Goal: Task Accomplishment & Management: Complete application form

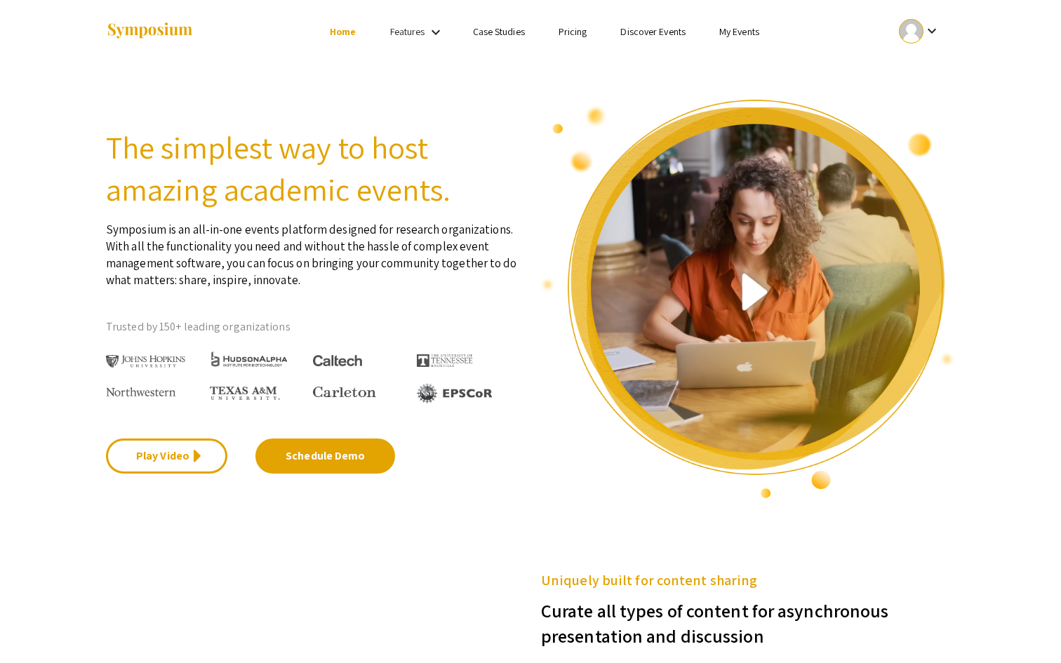
click at [918, 34] on div at bounding box center [911, 31] width 25 height 25
click at [745, 36] on div at bounding box center [530, 331] width 1061 height 663
click at [743, 35] on link "My Events" at bounding box center [739, 31] width 40 height 13
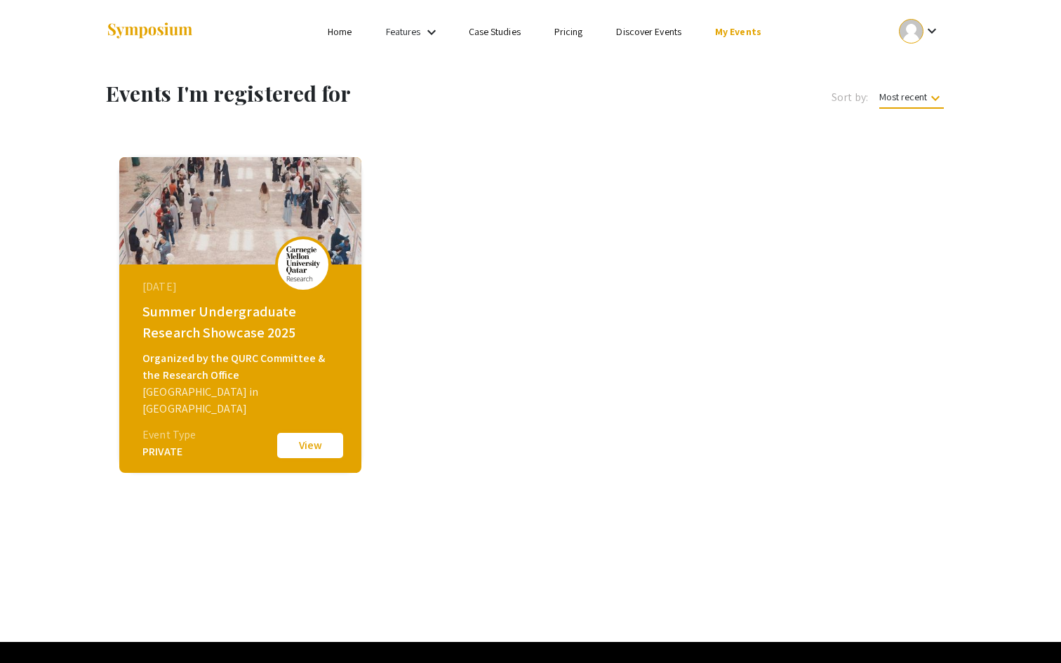
click at [291, 450] on button "View" at bounding box center [310, 445] width 70 height 29
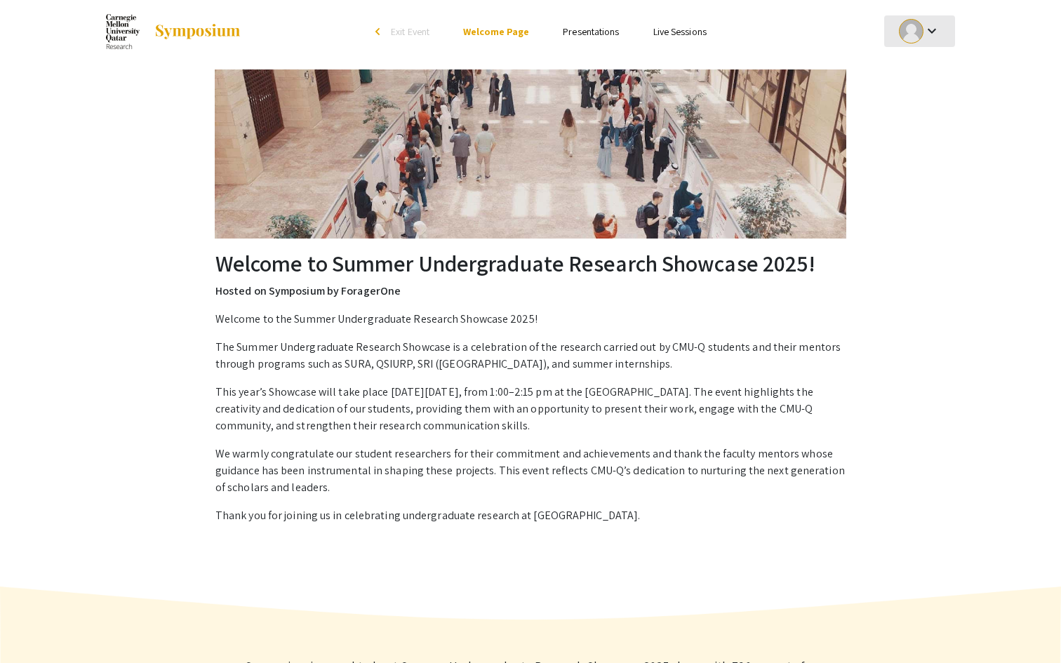
click at [917, 31] on div at bounding box center [911, 31] width 25 height 25
click at [902, 116] on button "My Submissions" at bounding box center [927, 103] width 86 height 34
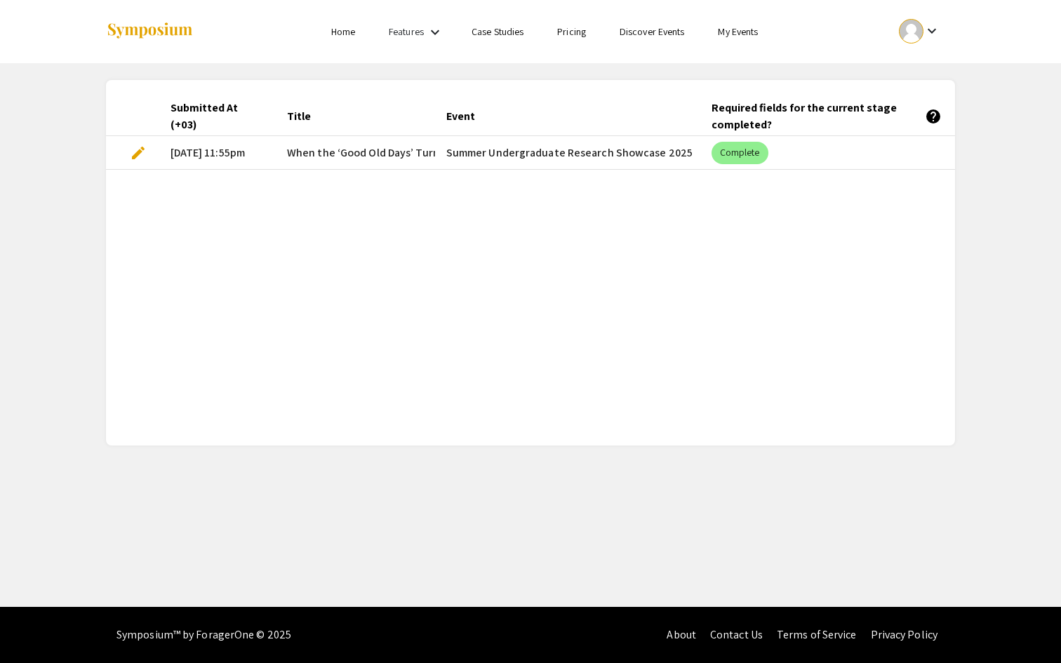
click at [139, 149] on span "edit" at bounding box center [138, 153] width 17 height 17
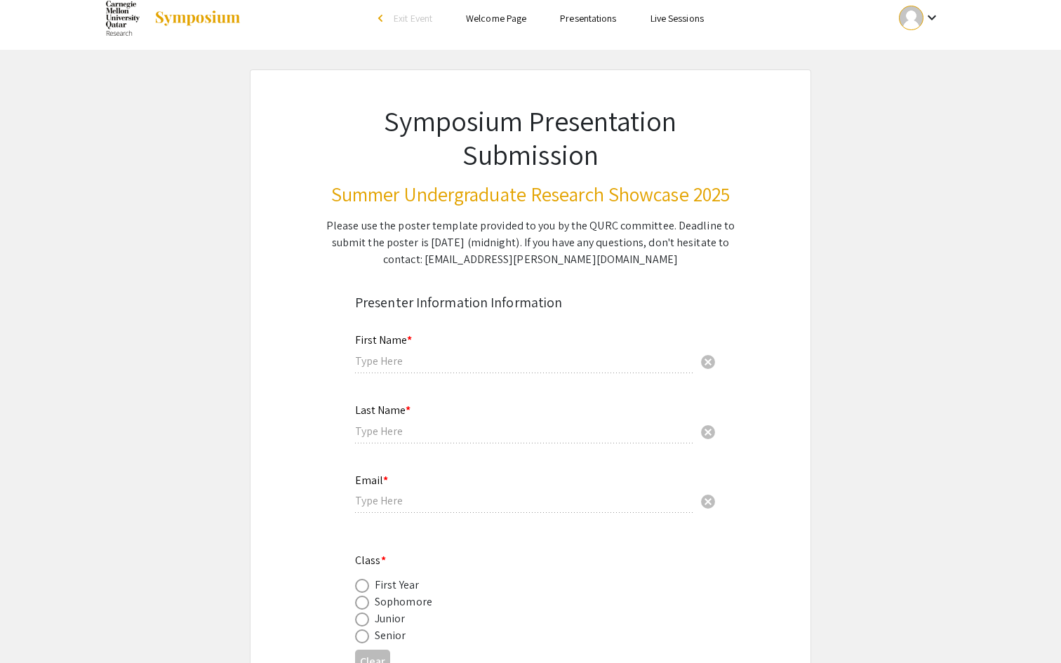
type input "Nour"
type input "Alseaf"
type input "[EMAIL_ADDRESS][PERSON_NAME][DOMAIN_NAME]"
radio input "true"
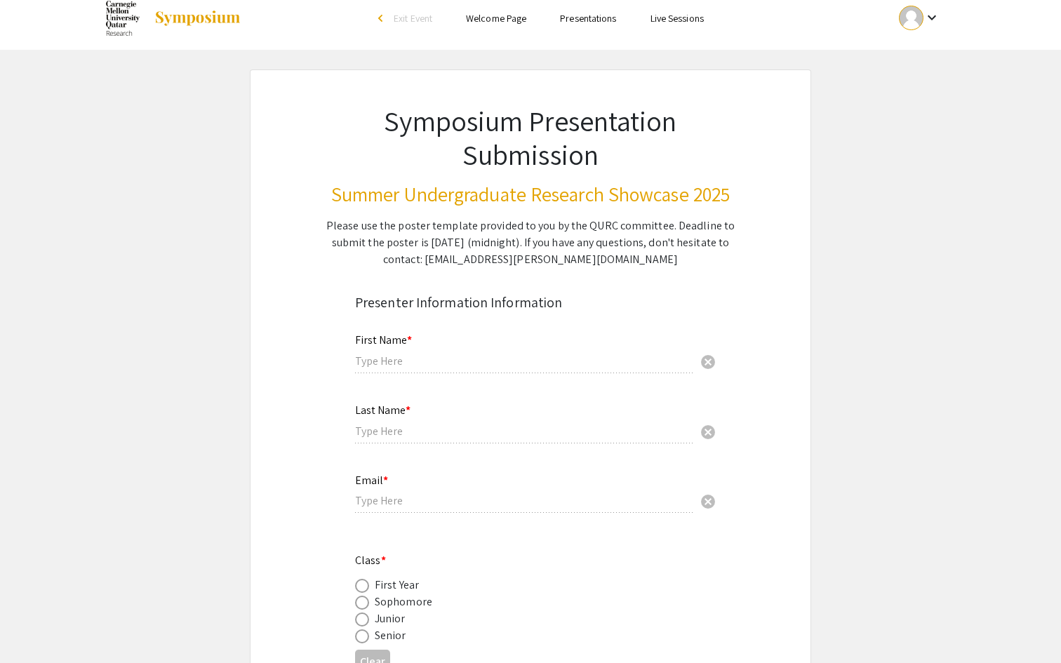
type input "[PERSON_NAME]"
radio input "true"
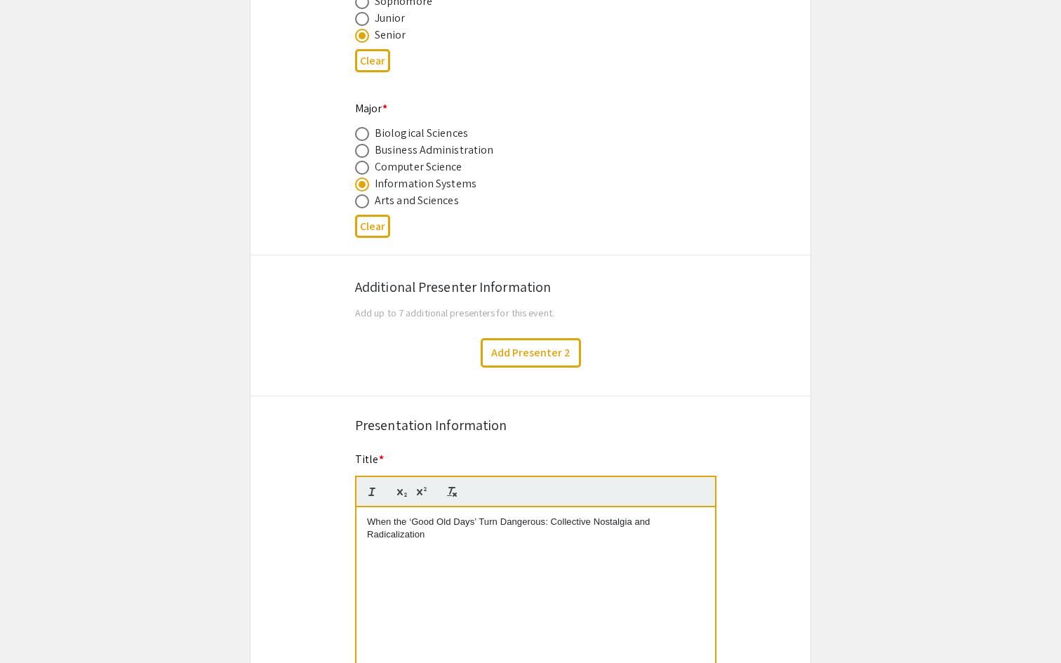
select select "custom"
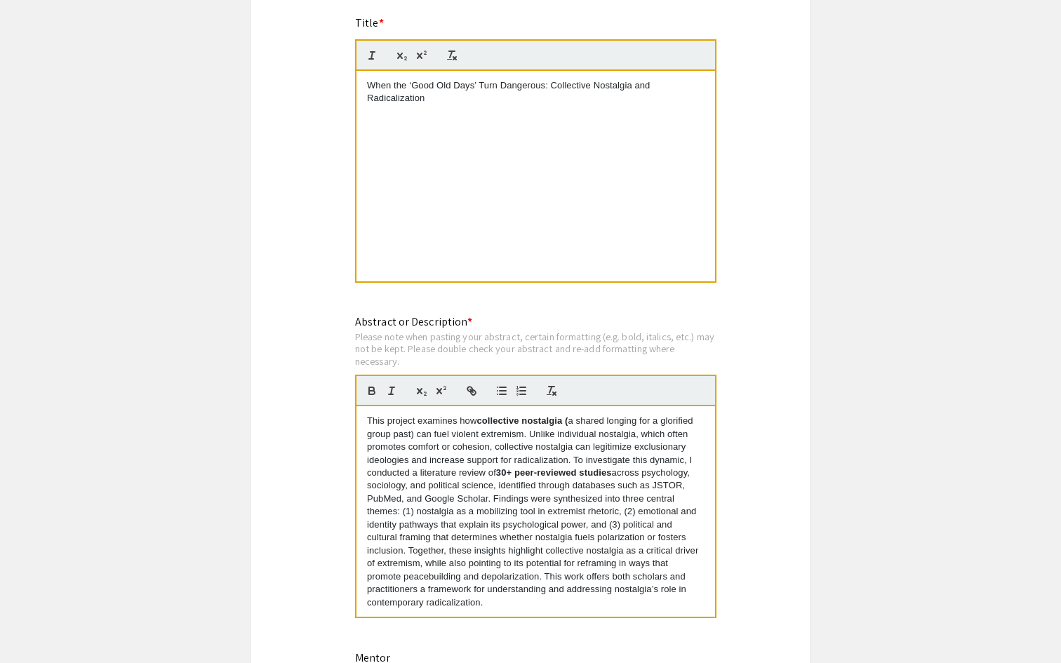
scroll to position [1056, 0]
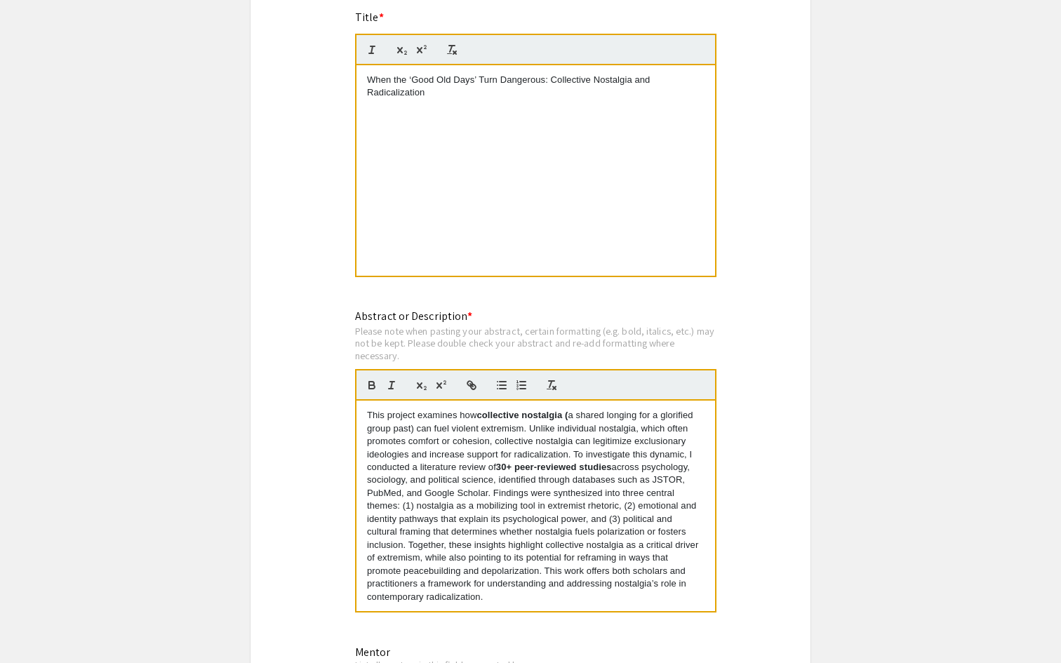
type input "0"
select select "custom"
type input "1"
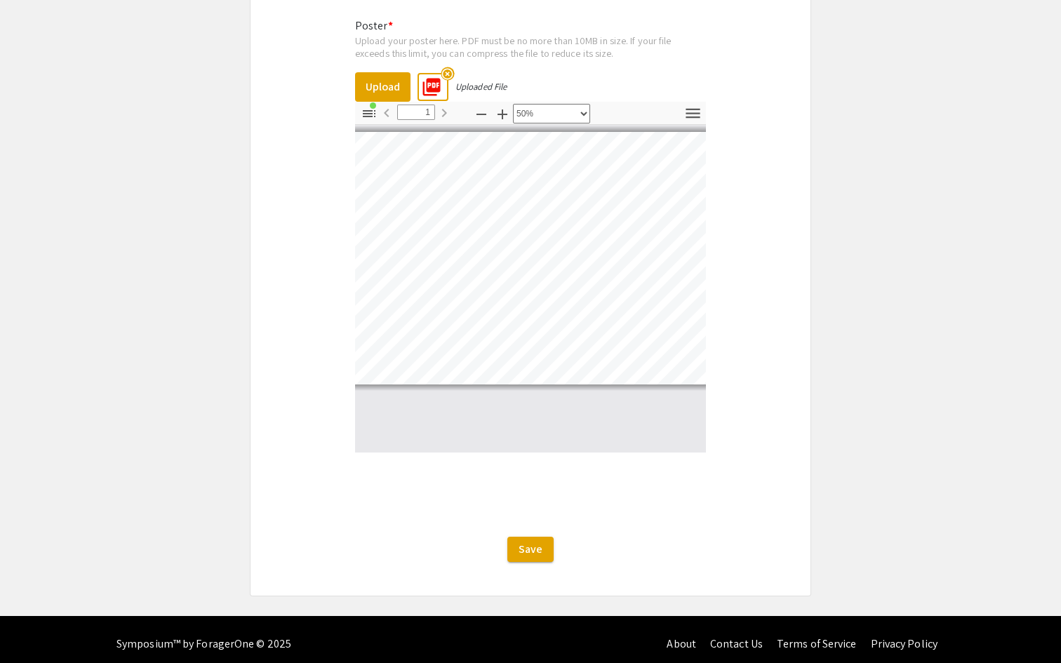
scroll to position [0, 11]
click at [370, 106] on icon "button" at bounding box center [369, 113] width 17 height 17
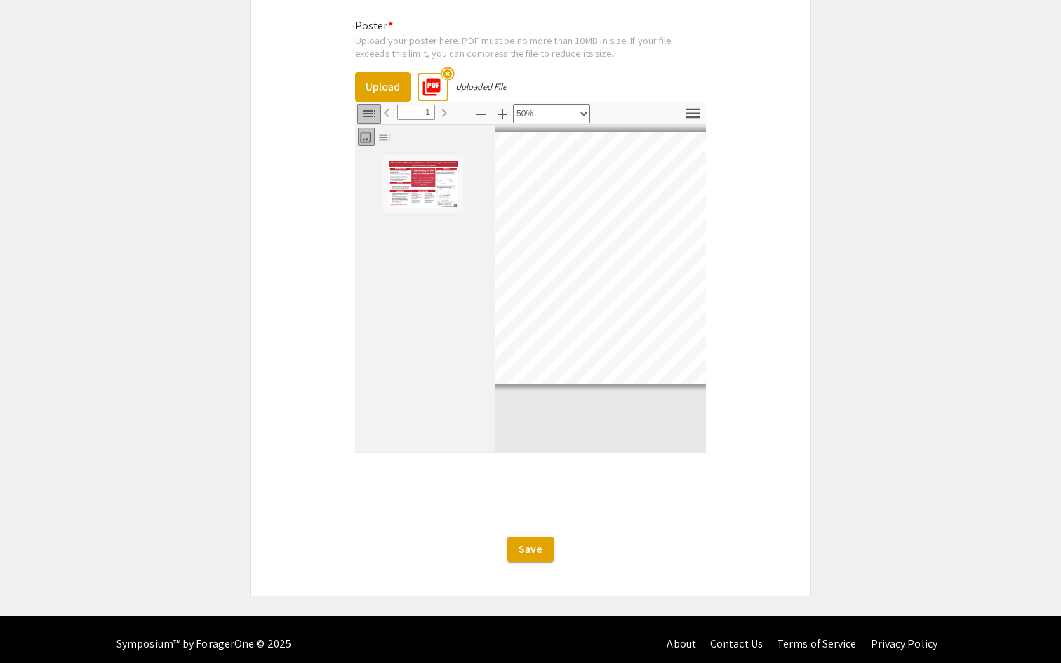
click at [370, 106] on icon "button" at bounding box center [369, 113] width 17 height 17
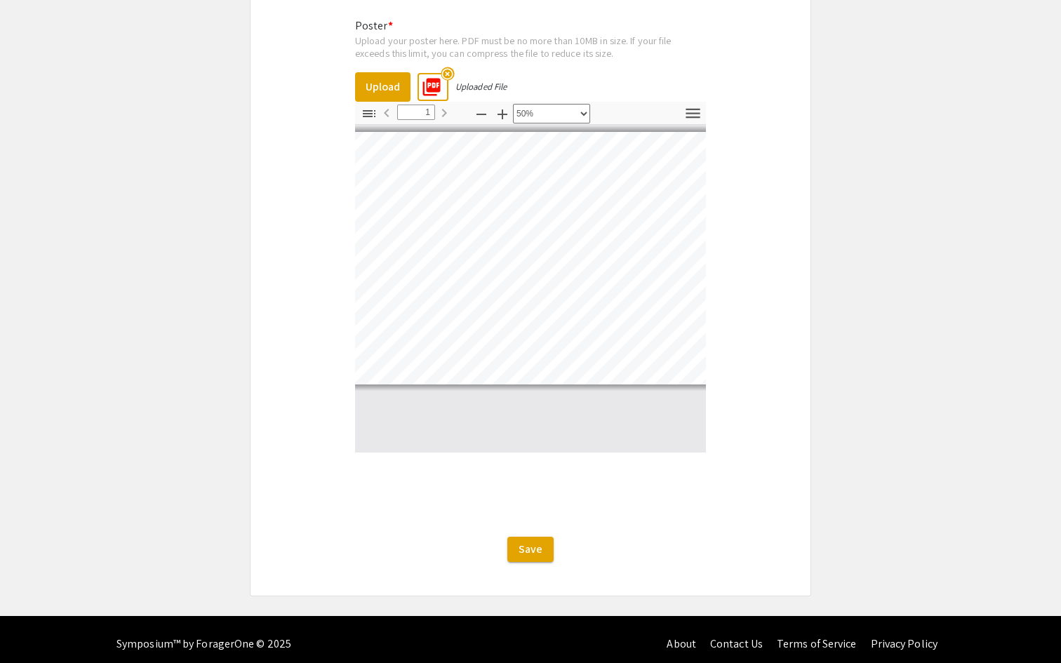
click at [491, 81] on div "Uploaded File" at bounding box center [481, 87] width 51 height 12
click at [690, 109] on icon "button" at bounding box center [693, 113] width 19 height 19
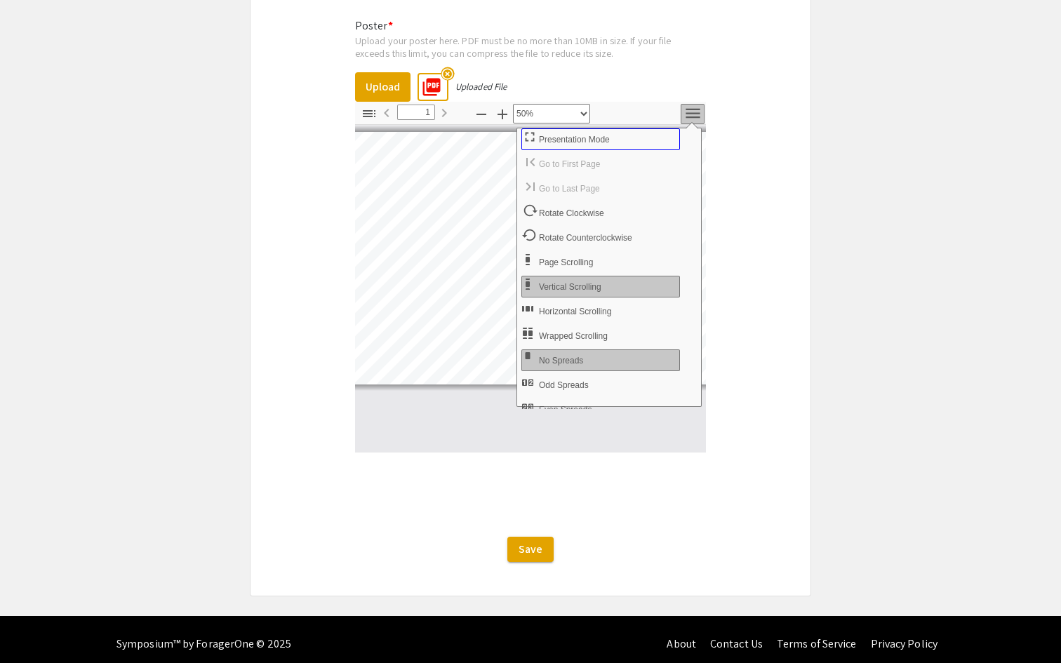
click at [637, 131] on button "Presentation Mode" at bounding box center [600, 139] width 159 height 22
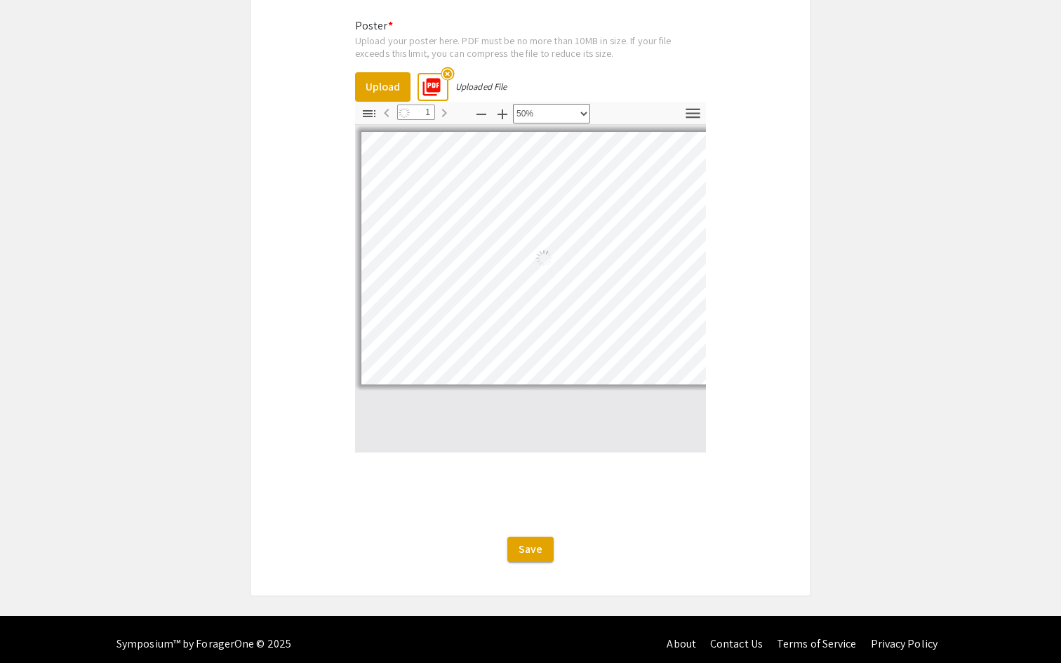
scroll to position [0, 6]
click at [697, 114] on button "Tools" at bounding box center [693, 114] width 24 height 20
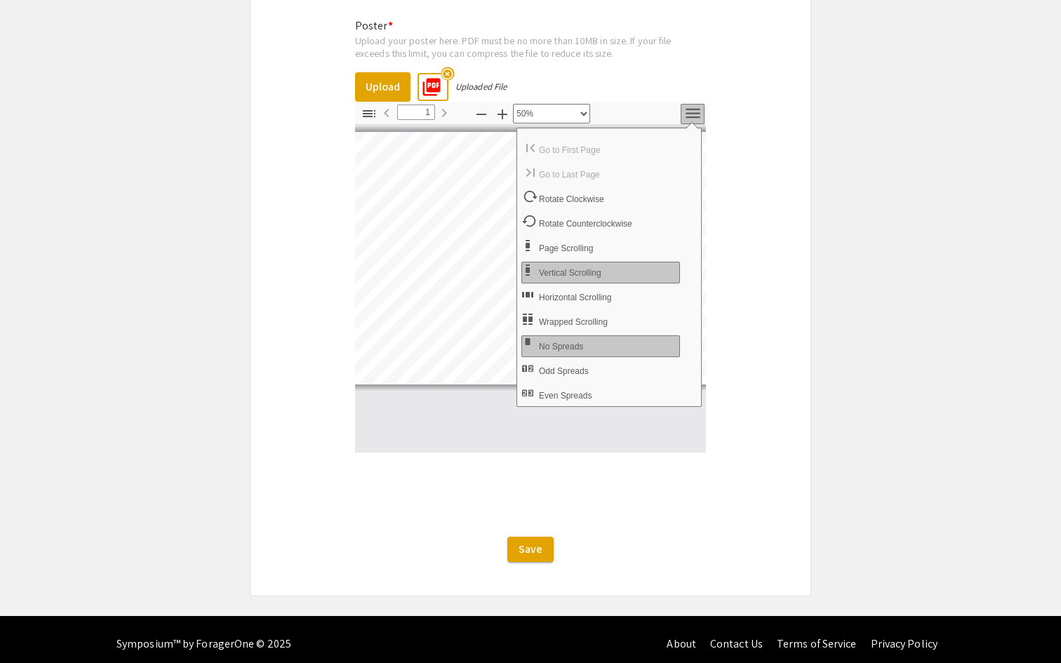
scroll to position [0, 0]
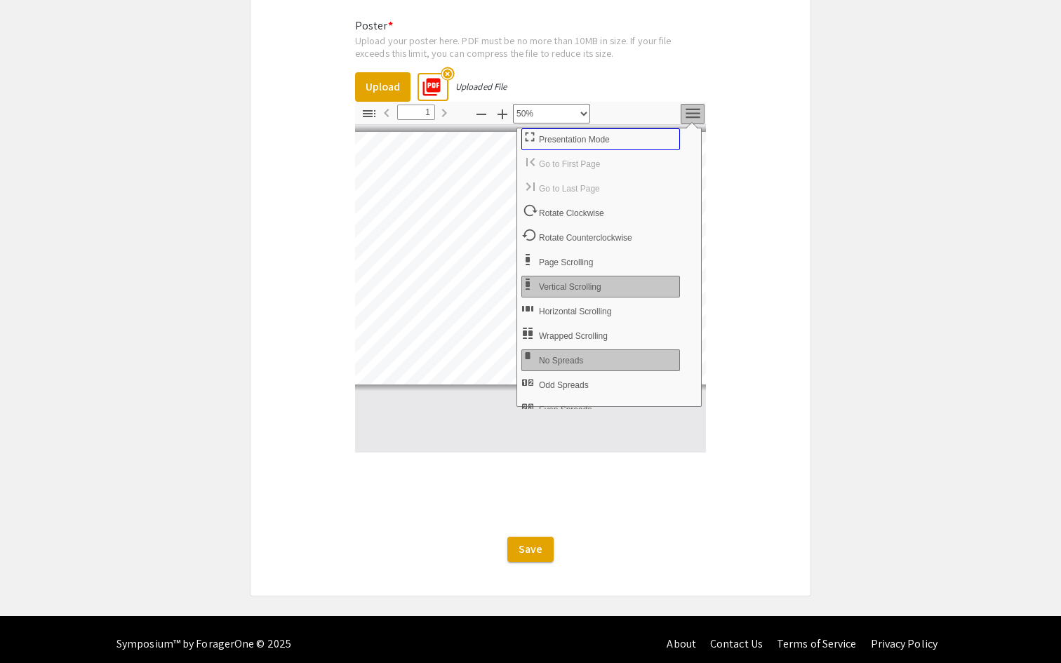
click at [598, 138] on button "Presentation Mode" at bounding box center [600, 139] width 159 height 22
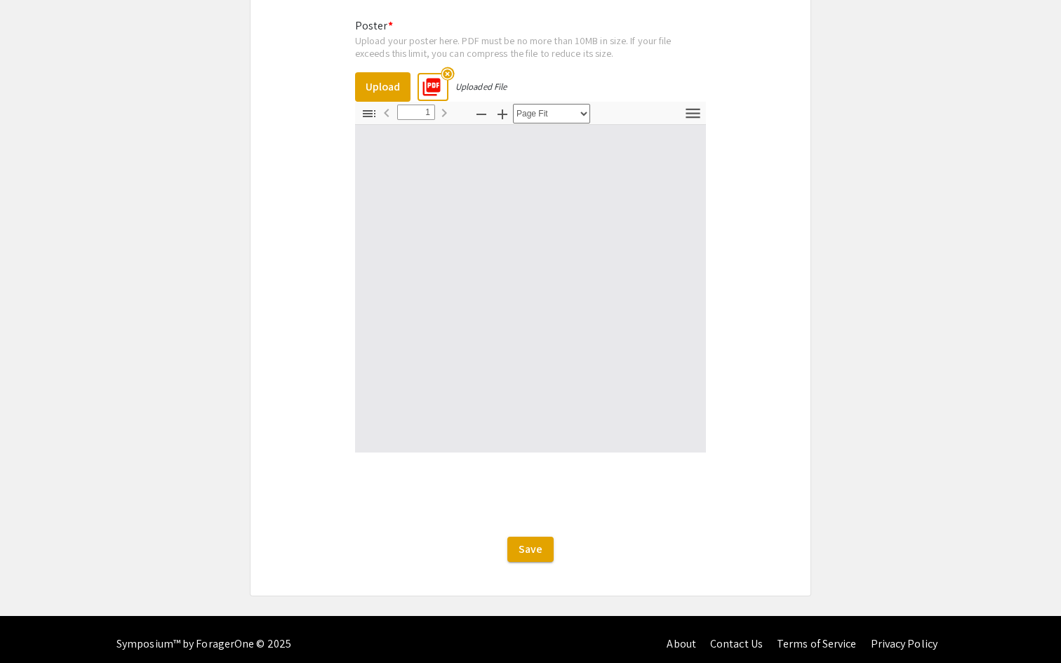
scroll to position [663, 0]
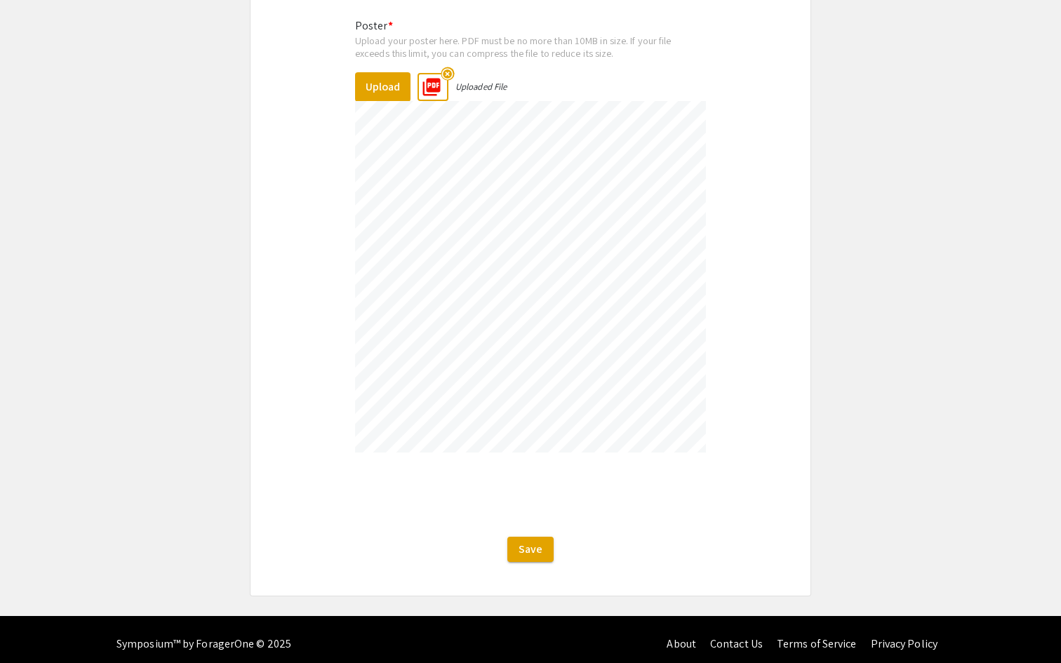
select select "0.5"
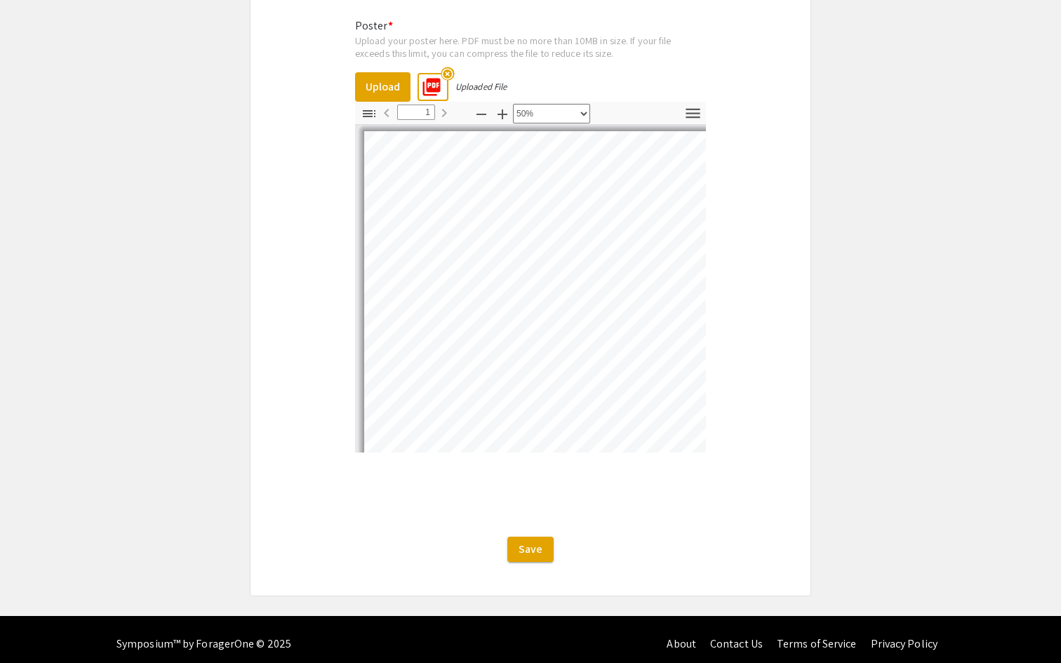
scroll to position [0, 6]
